Goal: Task Accomplishment & Management: Use online tool/utility

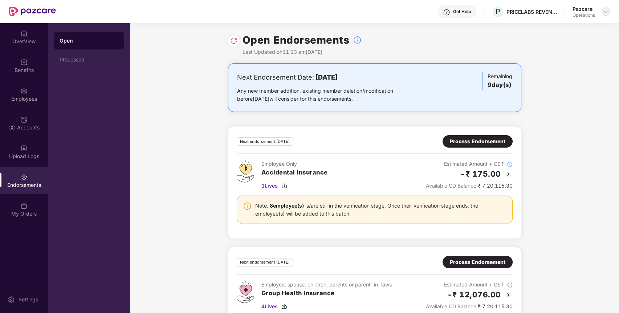
click at [606, 12] on img at bounding box center [606, 12] width 6 height 6
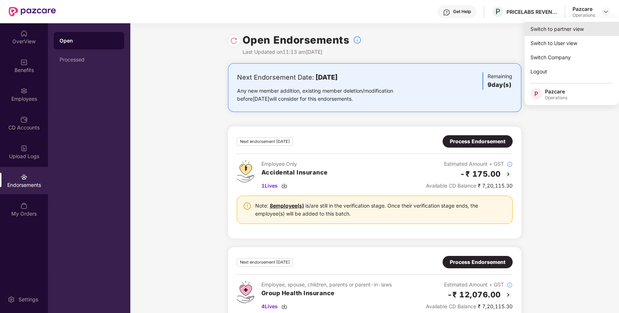
click at [586, 32] on div "Switch to partner view" at bounding box center [572, 29] width 94 height 14
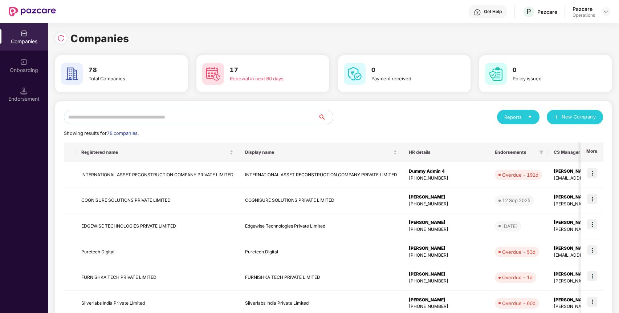
click at [267, 117] on input "text" at bounding box center [191, 117] width 255 height 15
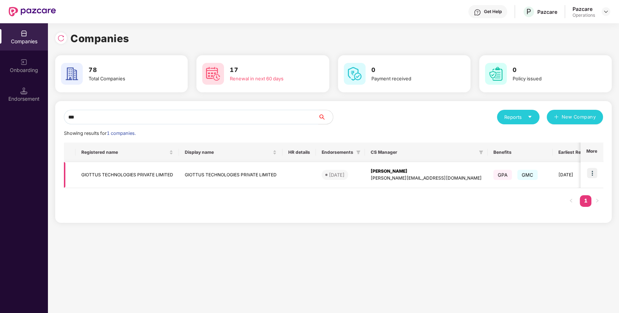
type input "***"
click at [594, 171] on img at bounding box center [592, 173] width 10 height 10
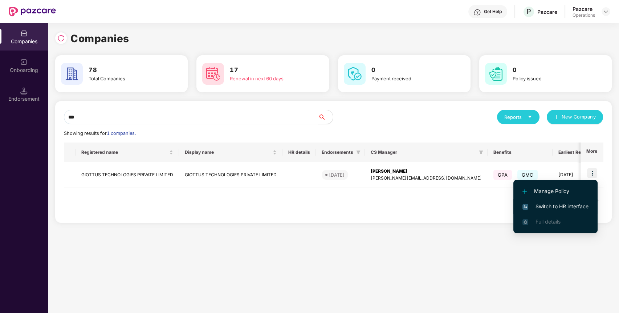
click at [582, 199] on li "Switch to HR interface" at bounding box center [555, 206] width 84 height 15
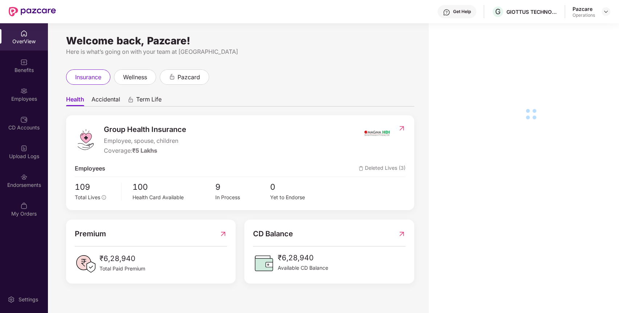
click at [34, 73] on div "Benefits" at bounding box center [24, 69] width 48 height 7
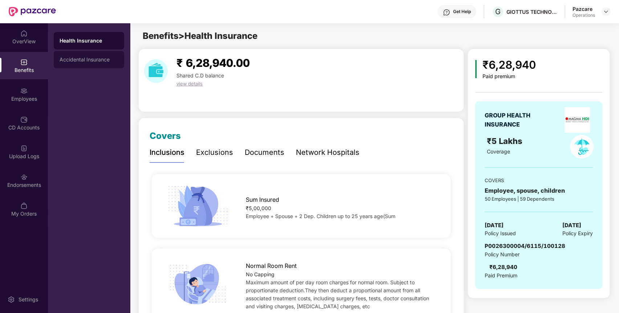
click at [84, 60] on div "Accidental Insurance" at bounding box center [89, 60] width 59 height 6
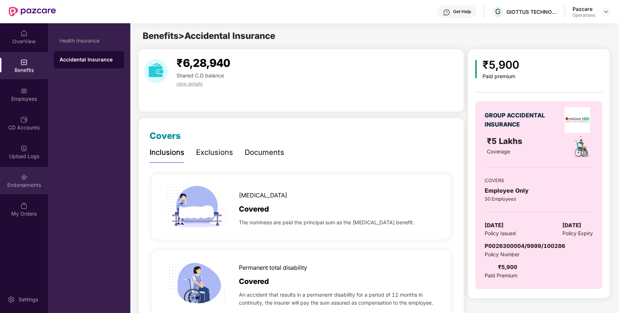
click at [23, 176] on img at bounding box center [23, 176] width 7 height 7
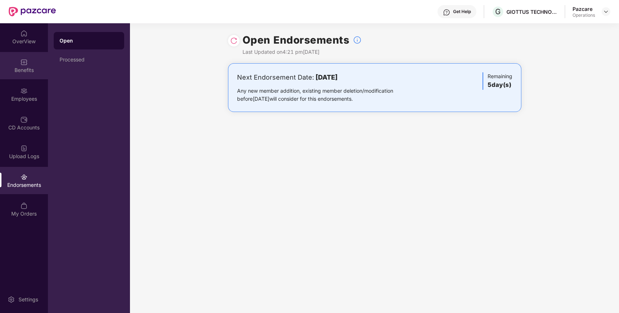
click at [29, 65] on div "Benefits" at bounding box center [24, 65] width 48 height 27
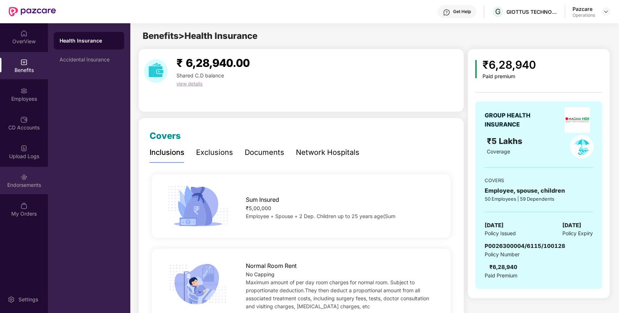
click at [30, 177] on div "Endorsements" at bounding box center [24, 180] width 48 height 27
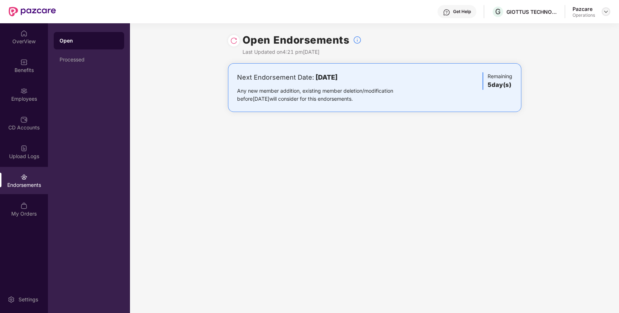
click at [605, 9] on img at bounding box center [606, 12] width 6 height 6
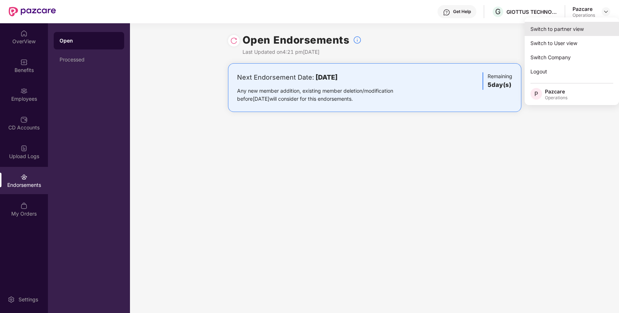
click at [583, 27] on div "Switch to partner view" at bounding box center [572, 29] width 94 height 14
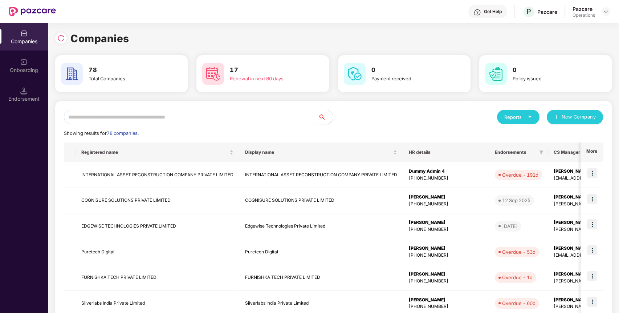
click at [306, 119] on input "text" at bounding box center [191, 117] width 255 height 15
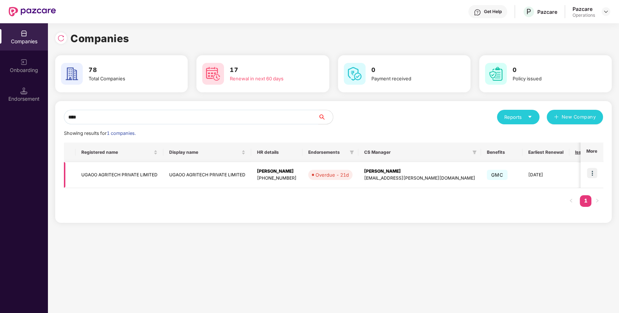
type input "****"
click at [593, 170] on img at bounding box center [592, 173] width 10 height 10
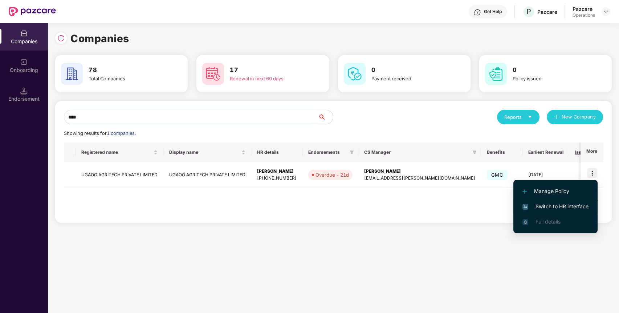
click at [572, 204] on span "Switch to HR interface" at bounding box center [556, 206] width 66 height 8
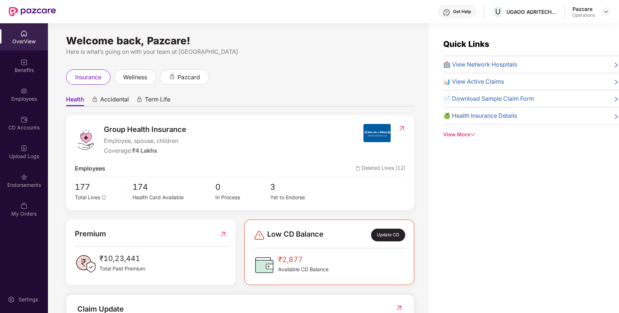
click at [28, 183] on div "Endorsements" at bounding box center [24, 184] width 48 height 7
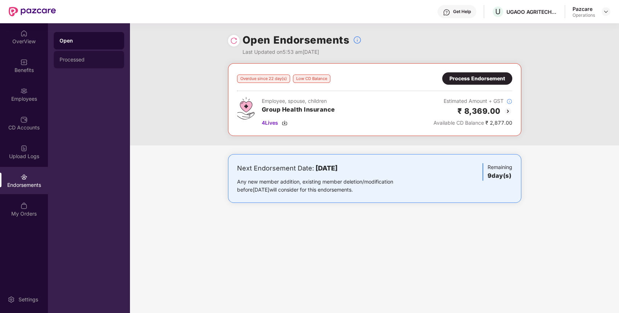
click at [91, 56] on div "Processed" at bounding box center [89, 59] width 70 height 17
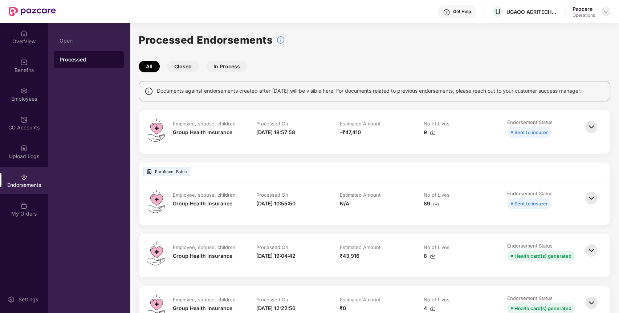
click at [609, 12] on img at bounding box center [606, 12] width 6 height 6
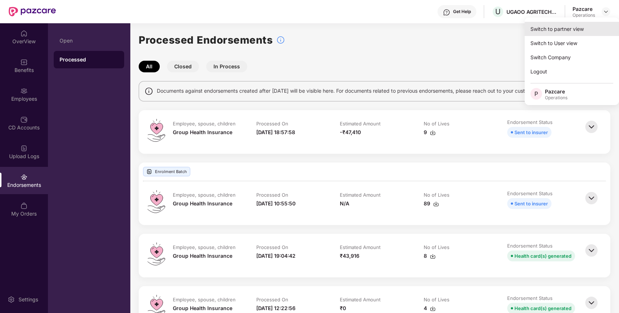
click at [589, 28] on div "Switch to partner view" at bounding box center [572, 29] width 94 height 14
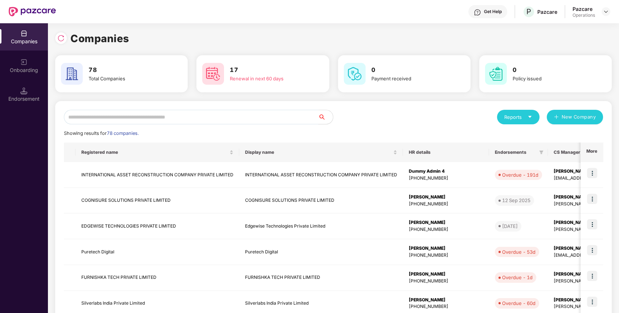
click at [274, 114] on input "text" at bounding box center [191, 117] width 255 height 15
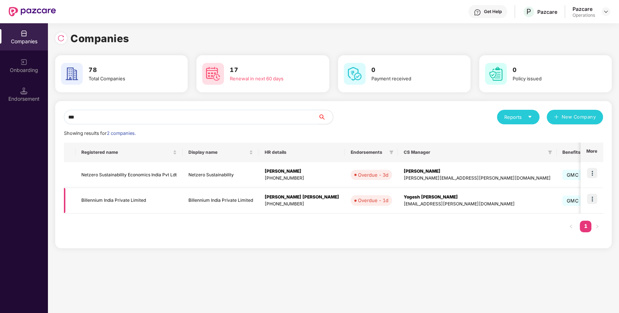
type input "***"
click at [132, 196] on td "Billennium India Private Limited" at bounding box center [129, 201] width 107 height 26
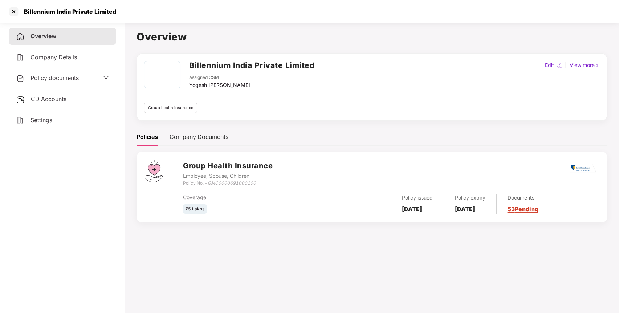
click at [60, 97] on span "CD Accounts" at bounding box center [49, 98] width 36 height 7
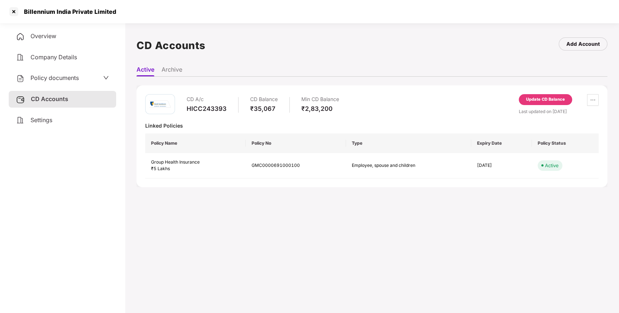
click at [547, 96] on div "Update CD Balance" at bounding box center [545, 99] width 53 height 11
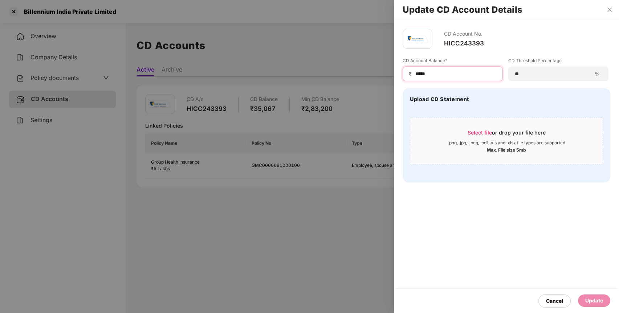
click at [421, 73] on input "*****" at bounding box center [456, 74] width 82 height 8
type input "*****"
click at [600, 296] on div "Update" at bounding box center [594, 300] width 32 height 12
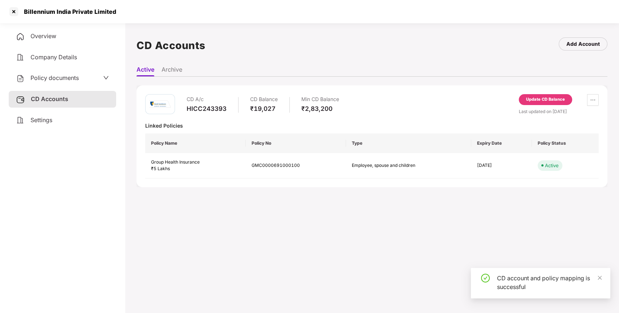
click at [14, 10] on div at bounding box center [14, 12] width 12 height 12
